Goal: Complete application form

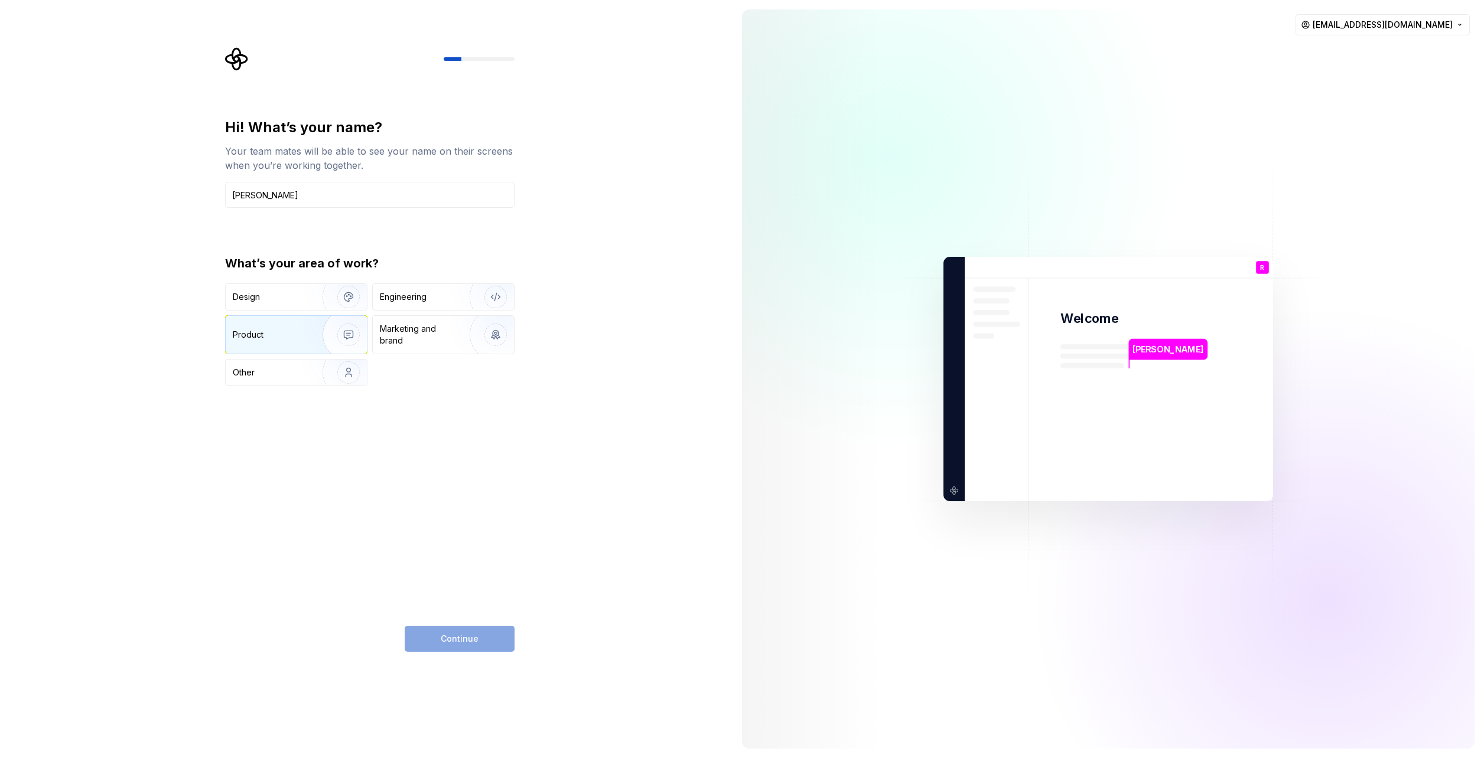
type input "[PERSON_NAME]"
click at [245, 332] on div "Product" at bounding box center [248, 335] width 31 height 12
click at [463, 641] on span "Continue" at bounding box center [460, 639] width 38 height 12
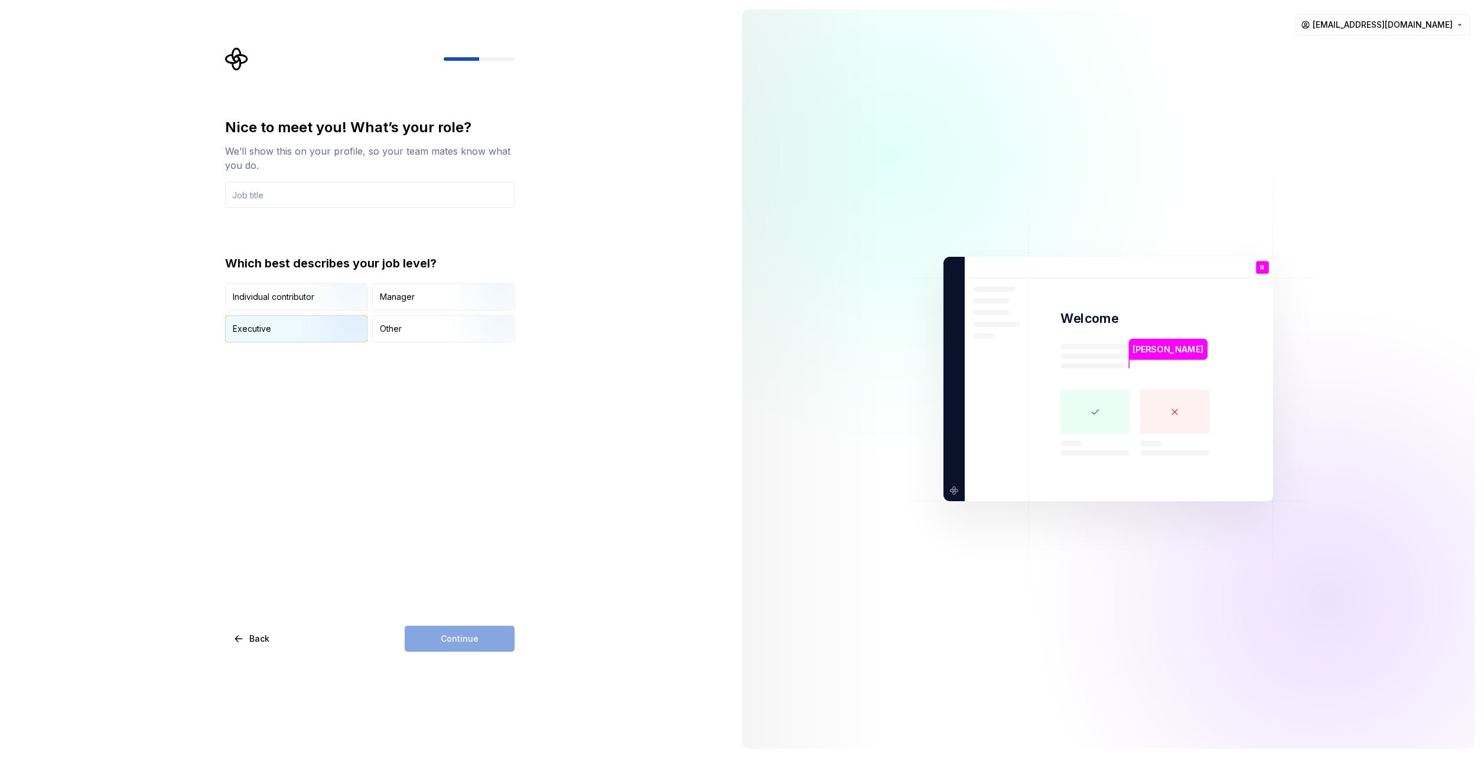
click at [321, 322] on img "button" at bounding box center [339, 343] width 76 height 79
click at [457, 637] on div "Continue" at bounding box center [460, 639] width 110 height 26
click at [471, 460] on div "Nice to meet you! What’s your role? We’ll show this on your profile, so your te…" at bounding box center [369, 385] width 289 height 534
click at [410, 202] on input "text" at bounding box center [369, 195] width 289 height 26
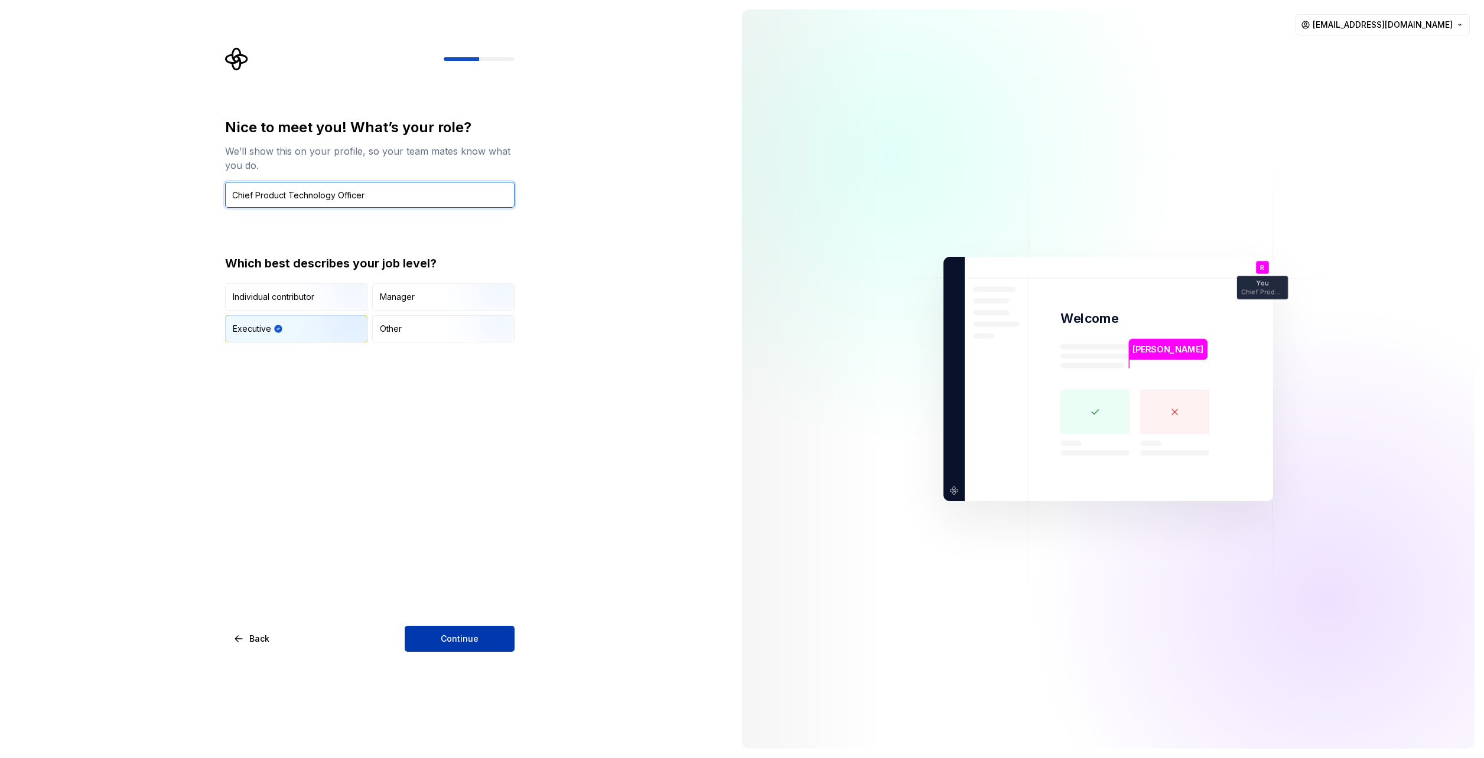
type input "Chief Product Technology Officer"
click at [450, 633] on span "Continue" at bounding box center [460, 639] width 38 height 12
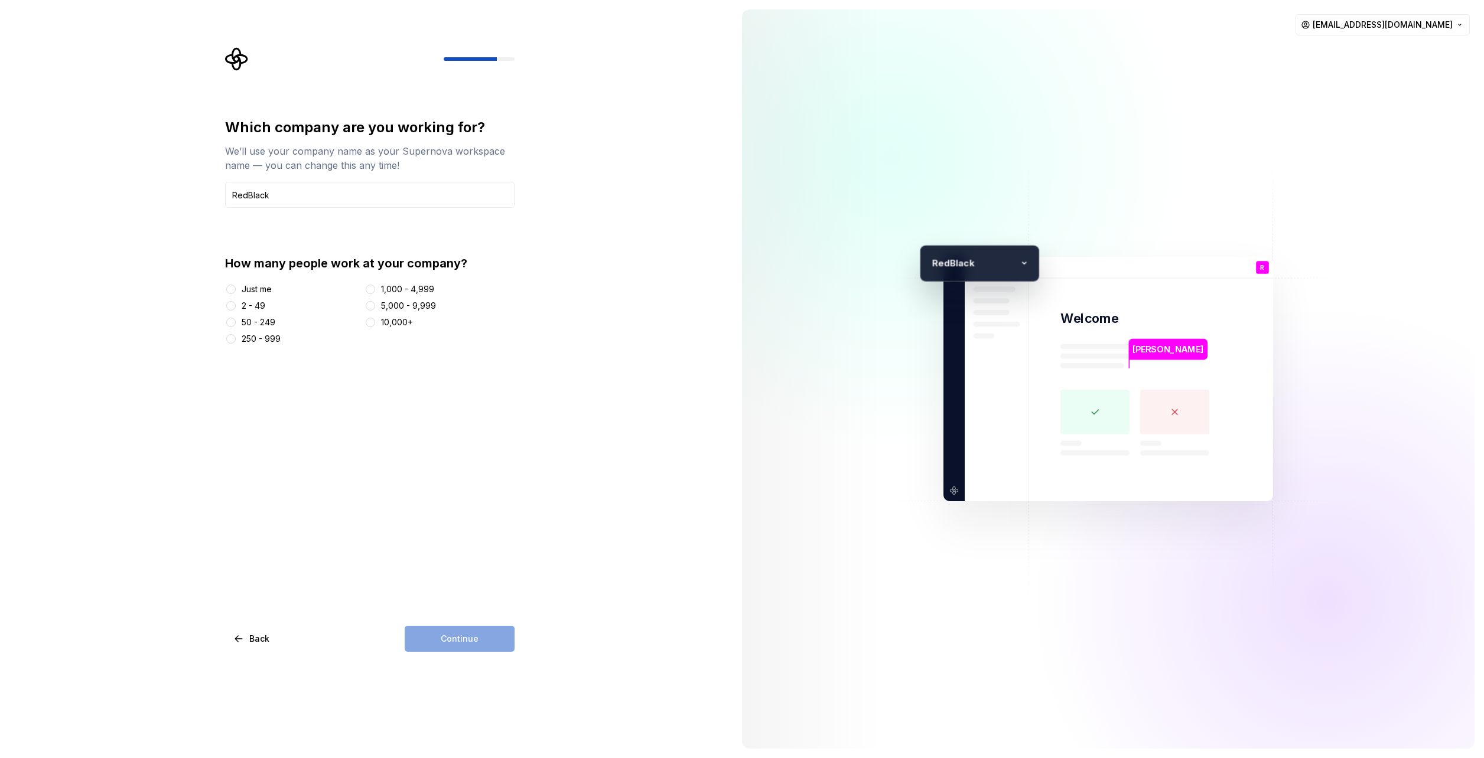
type input "RedBlack"
click at [233, 322] on button "50 - 249" at bounding box center [230, 322] width 9 height 9
click at [462, 631] on button "Continue" at bounding box center [460, 639] width 110 height 26
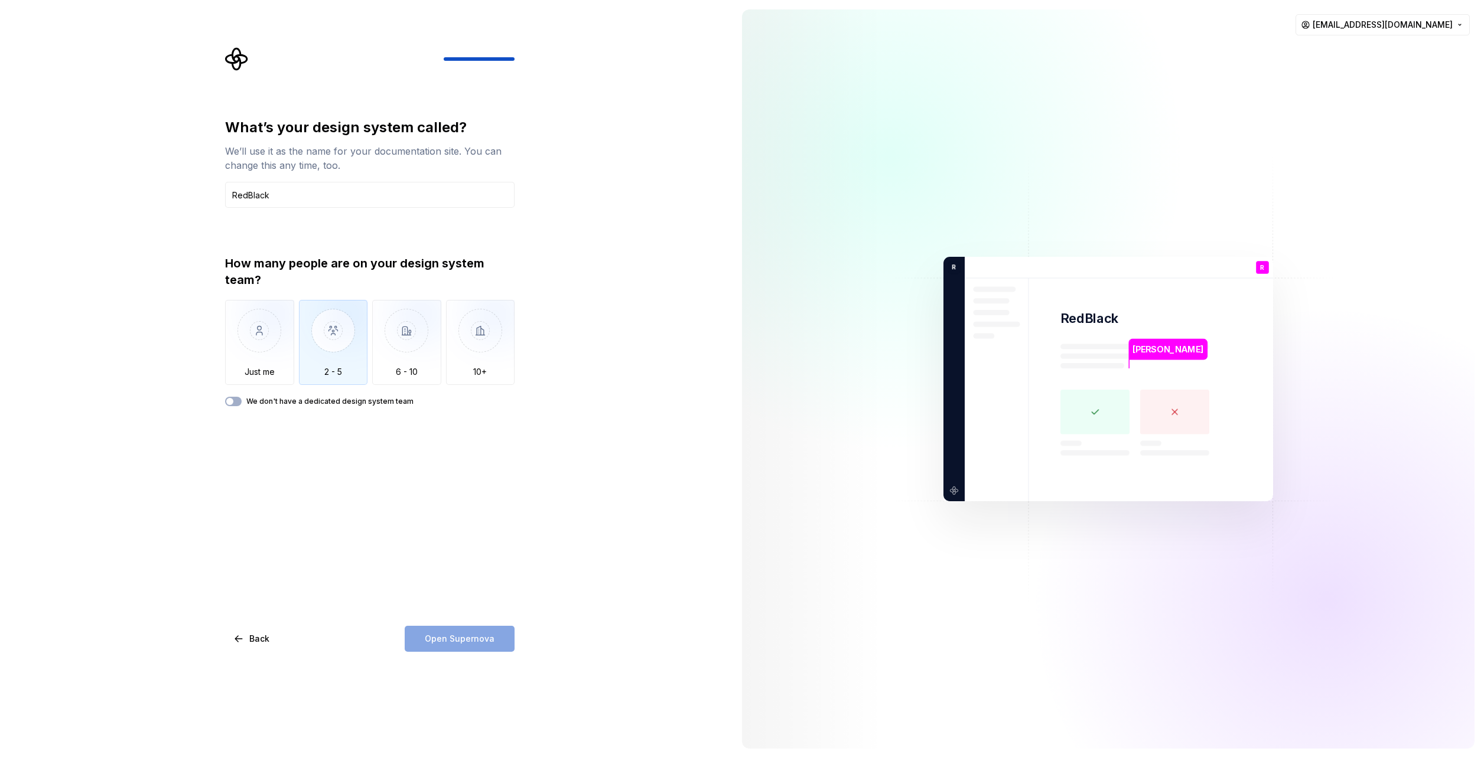
type input "RedBlack"
click at [335, 355] on img "button" at bounding box center [333, 339] width 69 height 79
click at [456, 634] on span "Open Supernova" at bounding box center [460, 639] width 70 height 12
click at [1460, 27] on html "What’s your design system called? We’ll use it as the name for your documentati…" at bounding box center [742, 379] width 1484 height 758
